Goal: Information Seeking & Learning: Learn about a topic

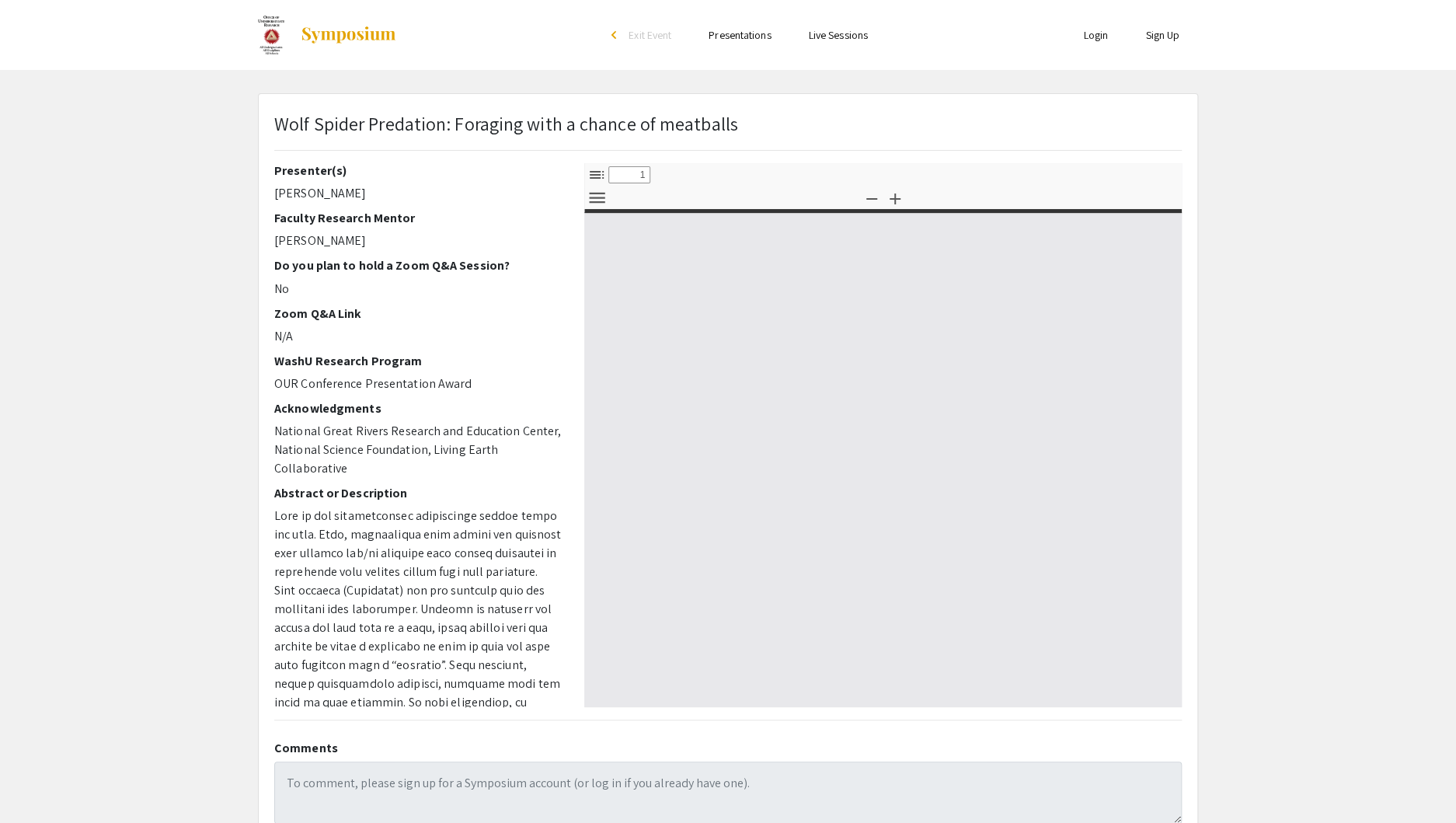
select select "custom"
type input "0"
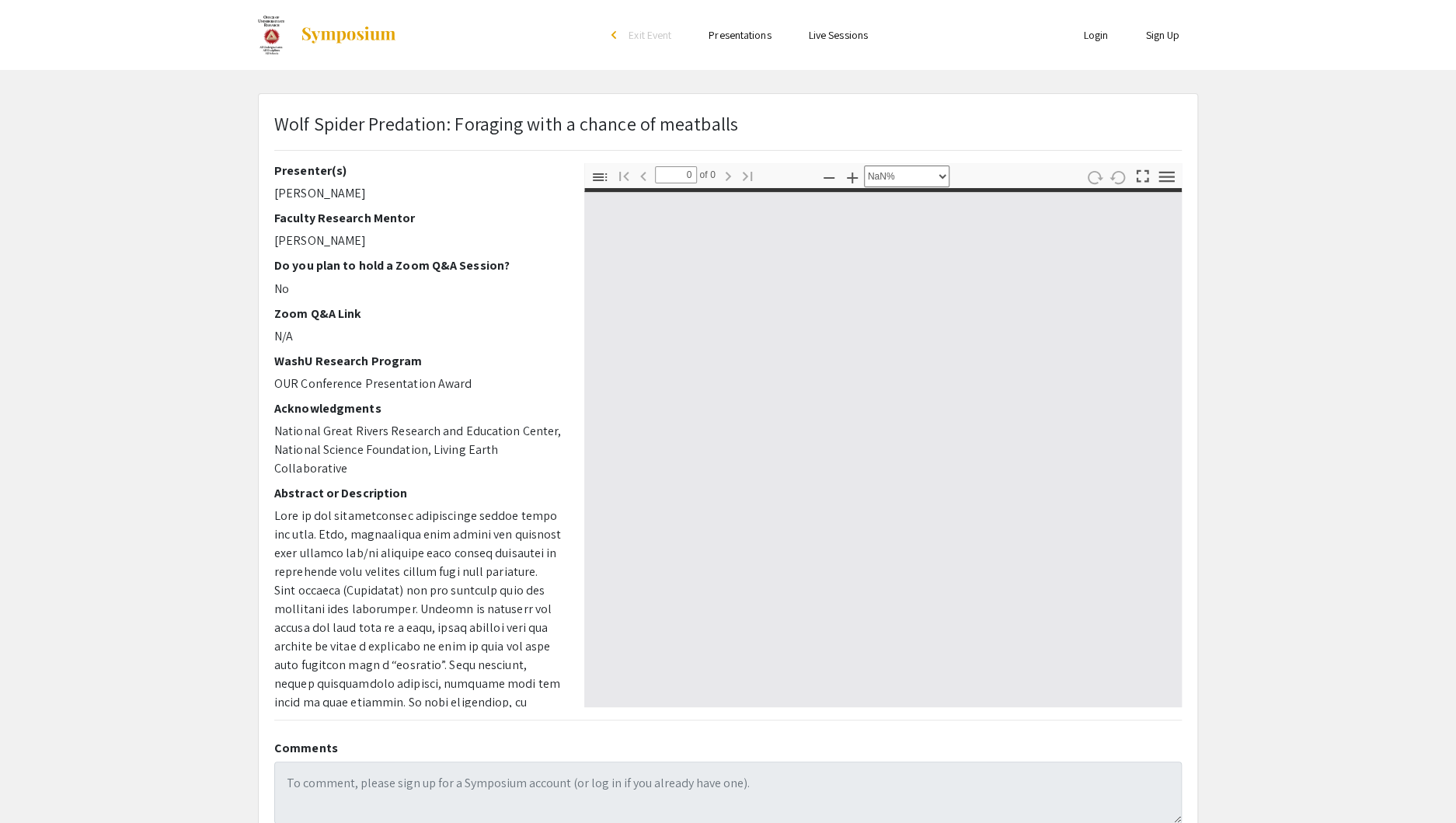
select select "auto"
type input "1"
